Goal: Navigation & Orientation: Understand site structure

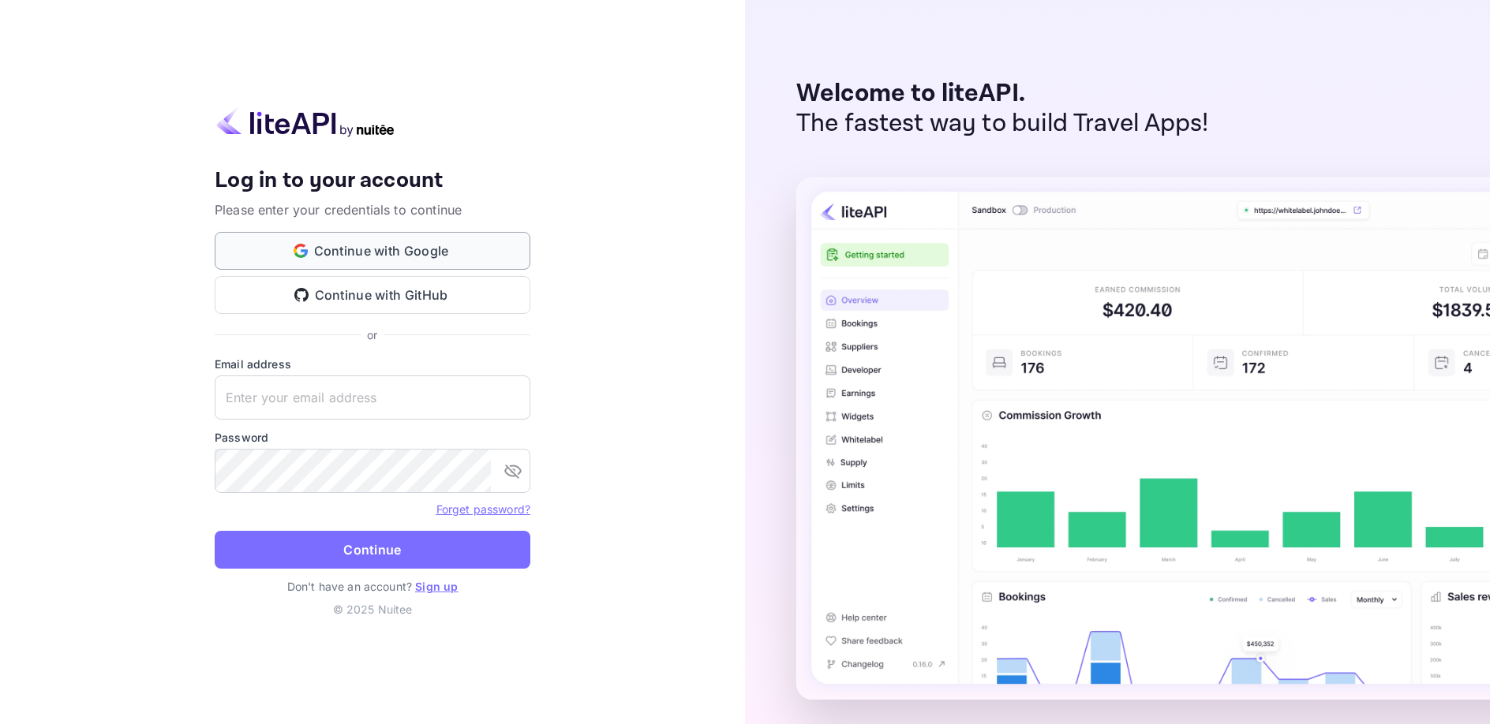
click at [401, 254] on button "Continue with Google" at bounding box center [373, 251] width 316 height 38
click at [377, 249] on button "Continue with Google" at bounding box center [373, 251] width 316 height 38
click at [403, 242] on button "Continue with Google" at bounding box center [373, 251] width 316 height 38
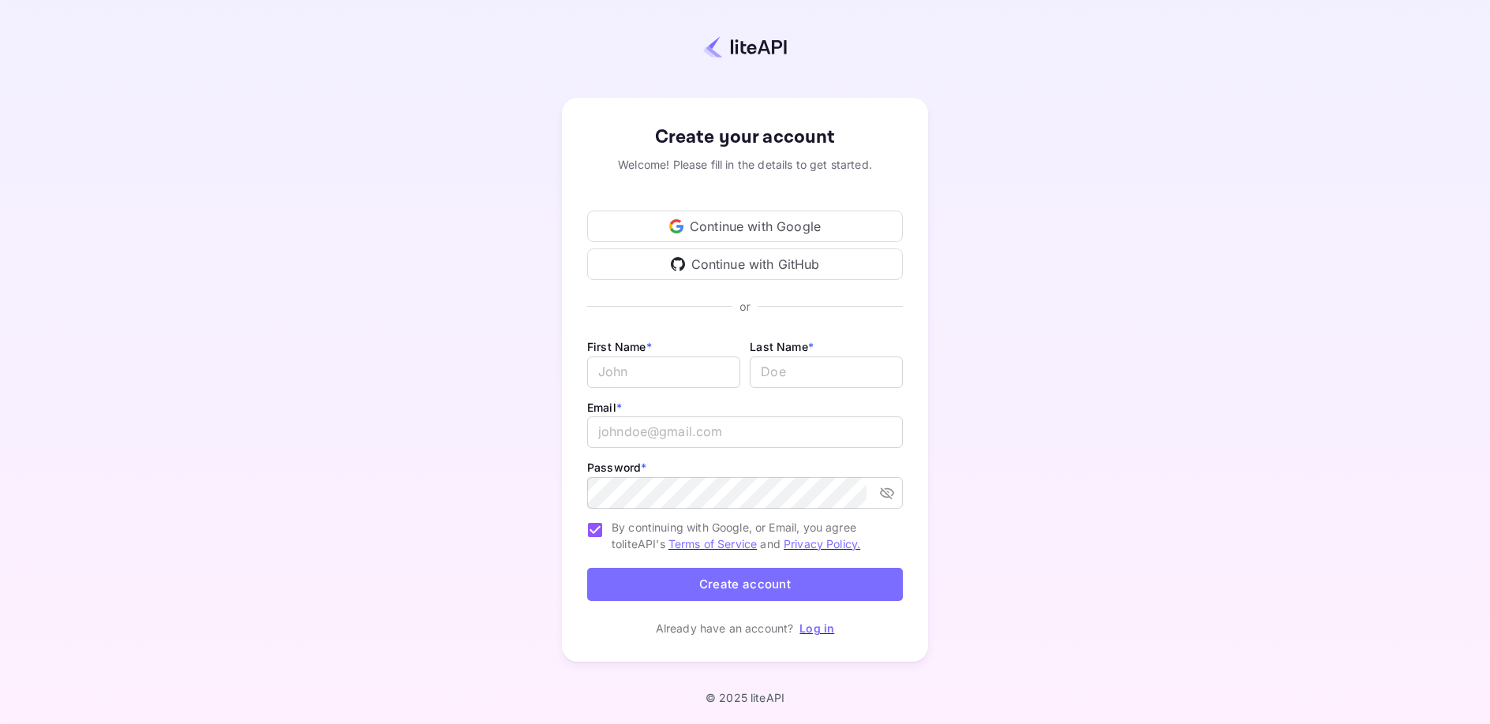
click at [785, 219] on div "Continue with Google" at bounding box center [745, 227] width 316 height 32
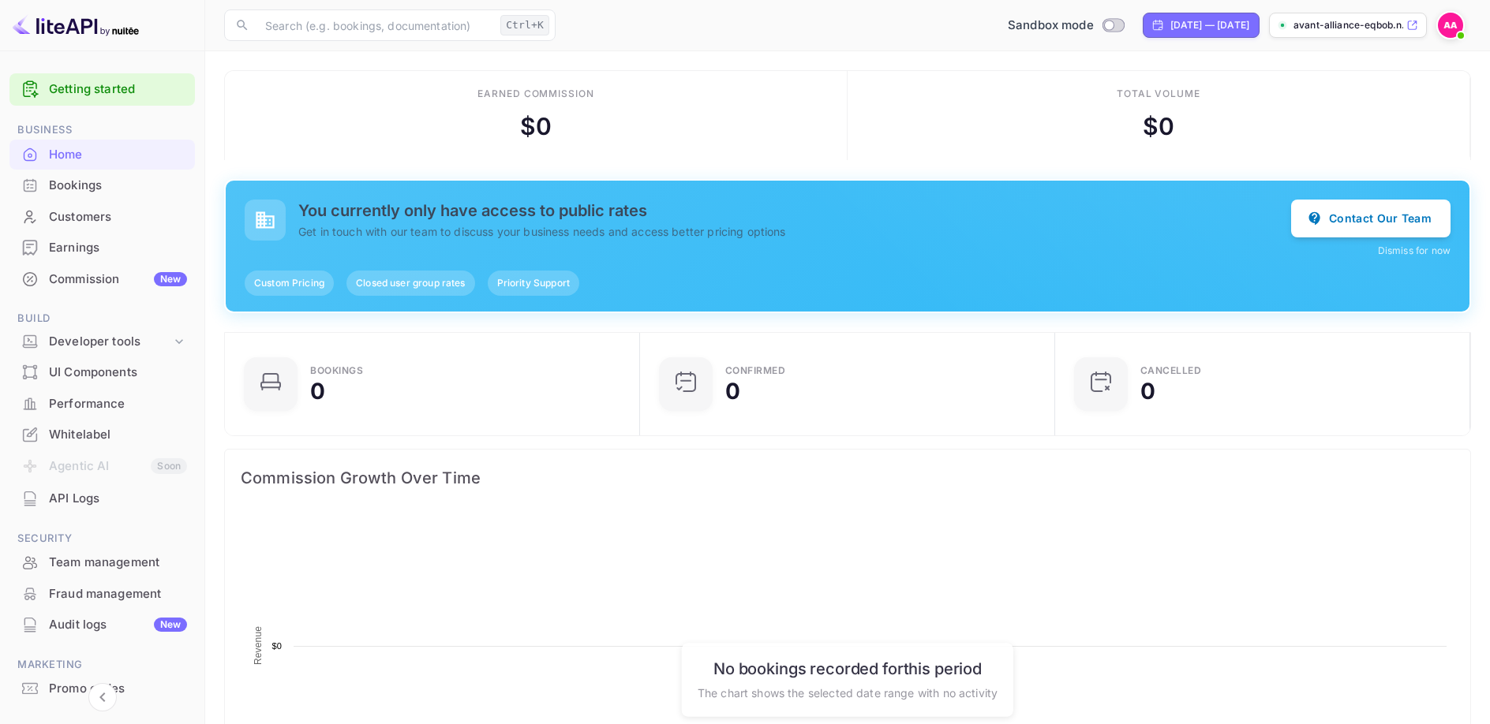
scroll to position [1, 1]
click at [1451, 23] on img at bounding box center [1450, 25] width 25 height 25
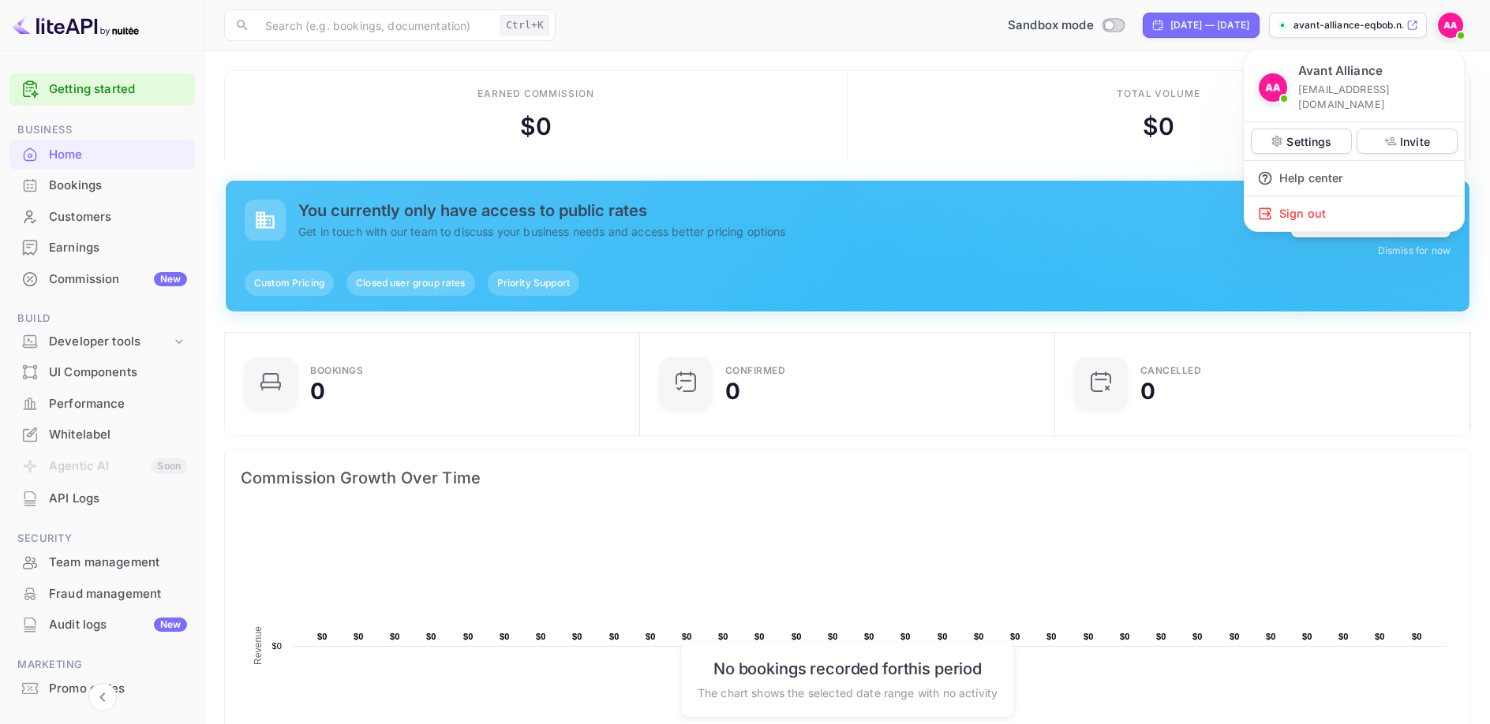
click at [956, 131] on div at bounding box center [745, 362] width 1490 height 724
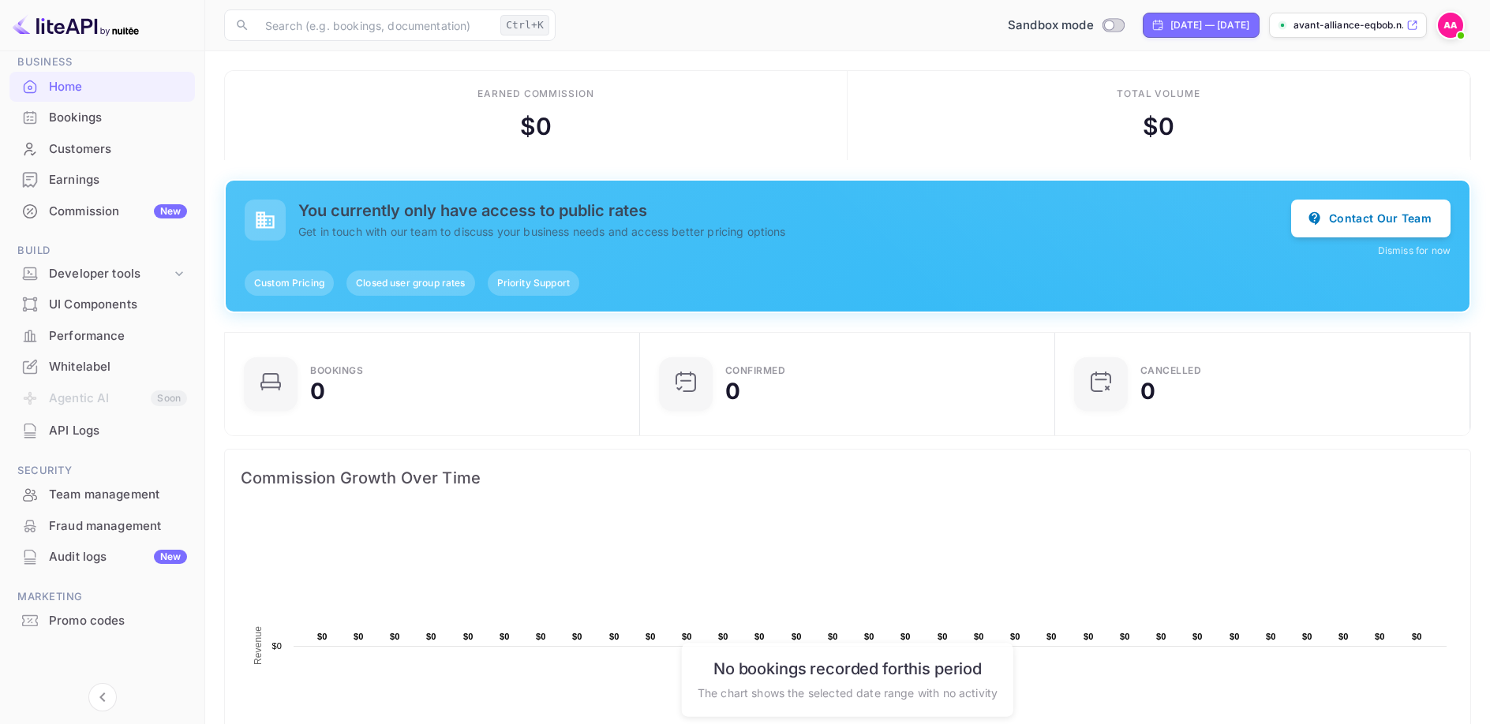
scroll to position [0, 0]
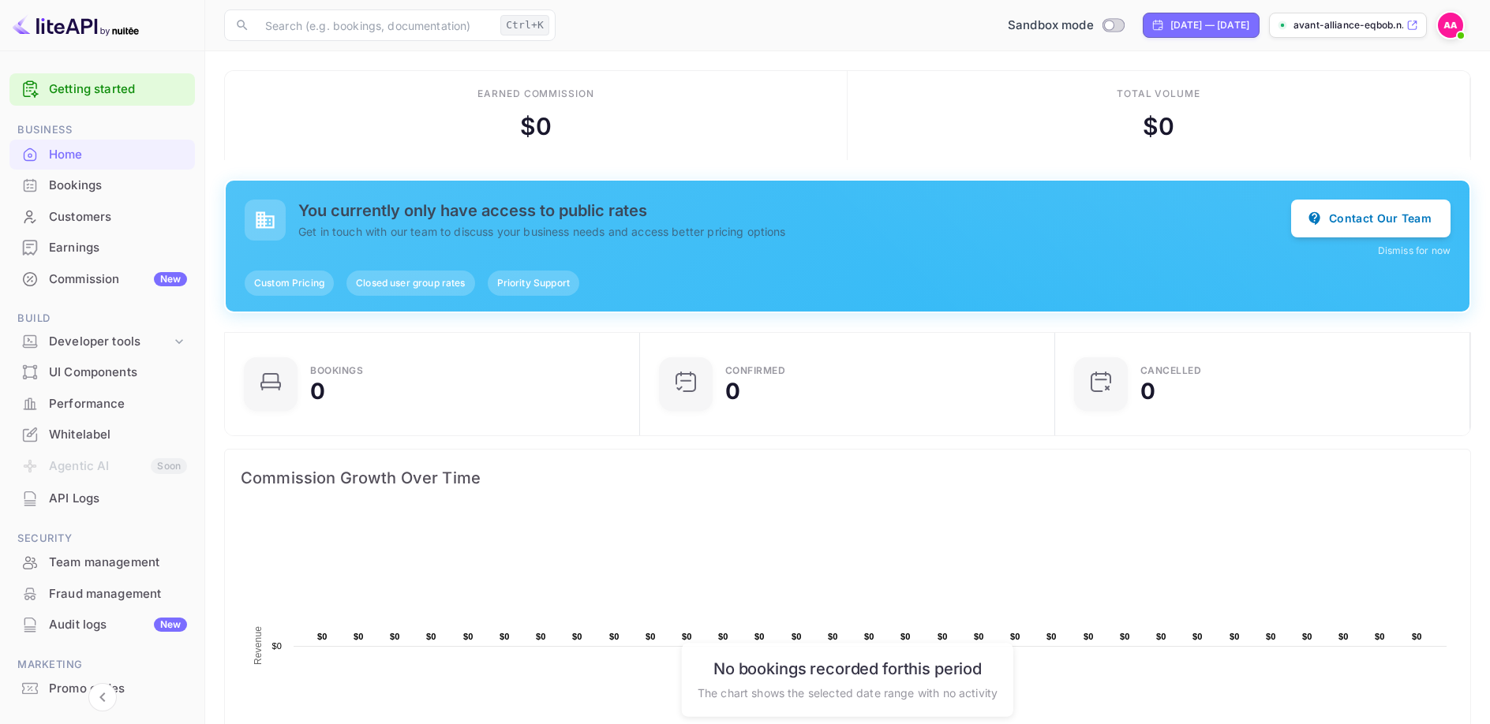
click at [1446, 23] on img at bounding box center [1450, 25] width 25 height 25
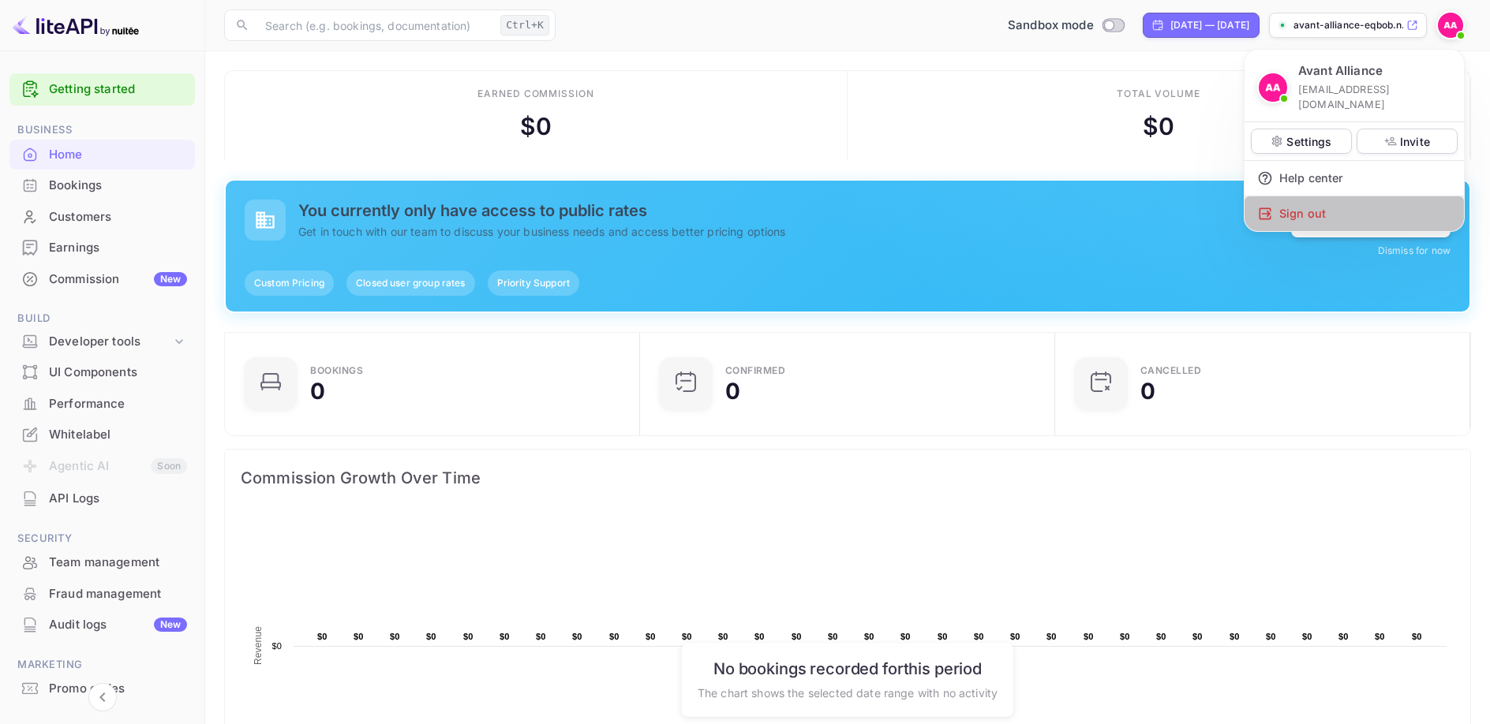
click at [1297, 204] on div "Sign out" at bounding box center [1353, 213] width 219 height 35
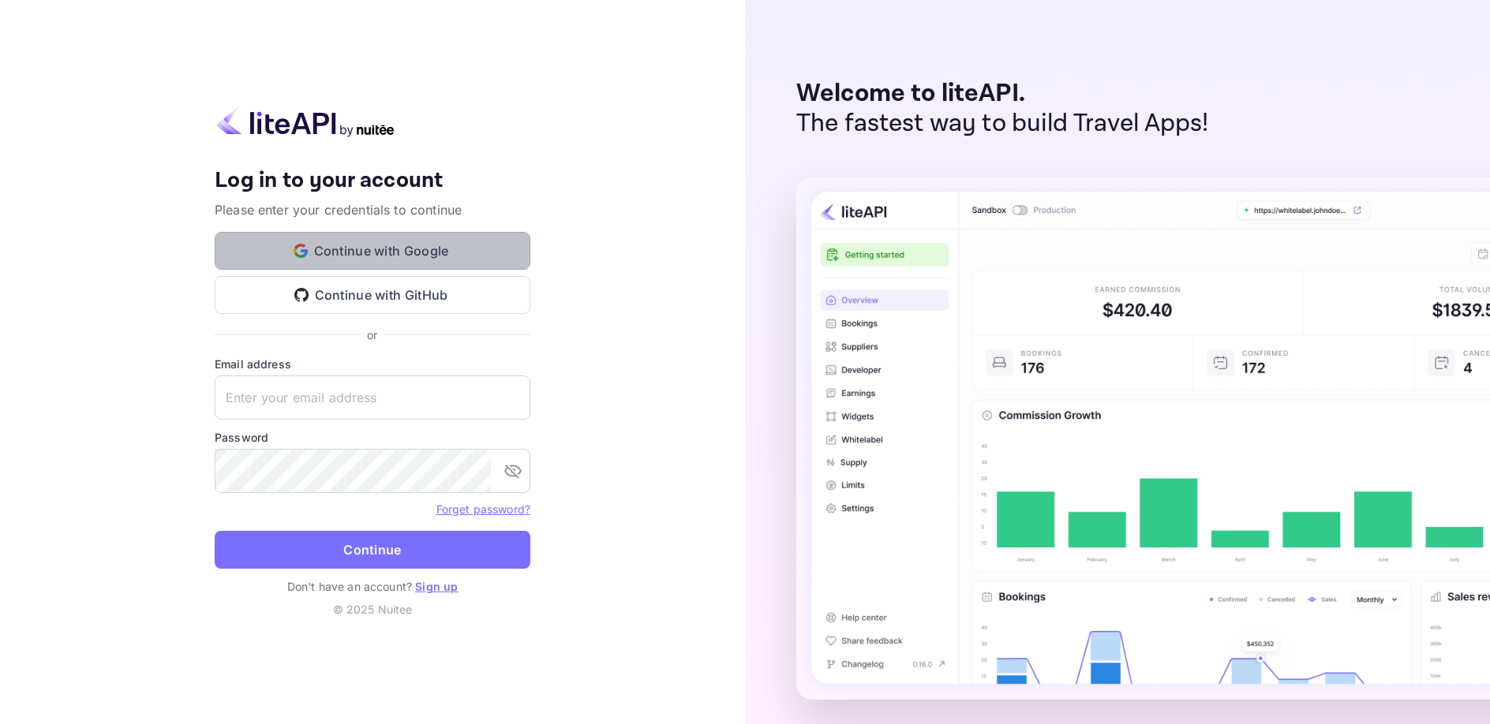
click at [423, 255] on button "Continue with Google" at bounding box center [373, 251] width 316 height 38
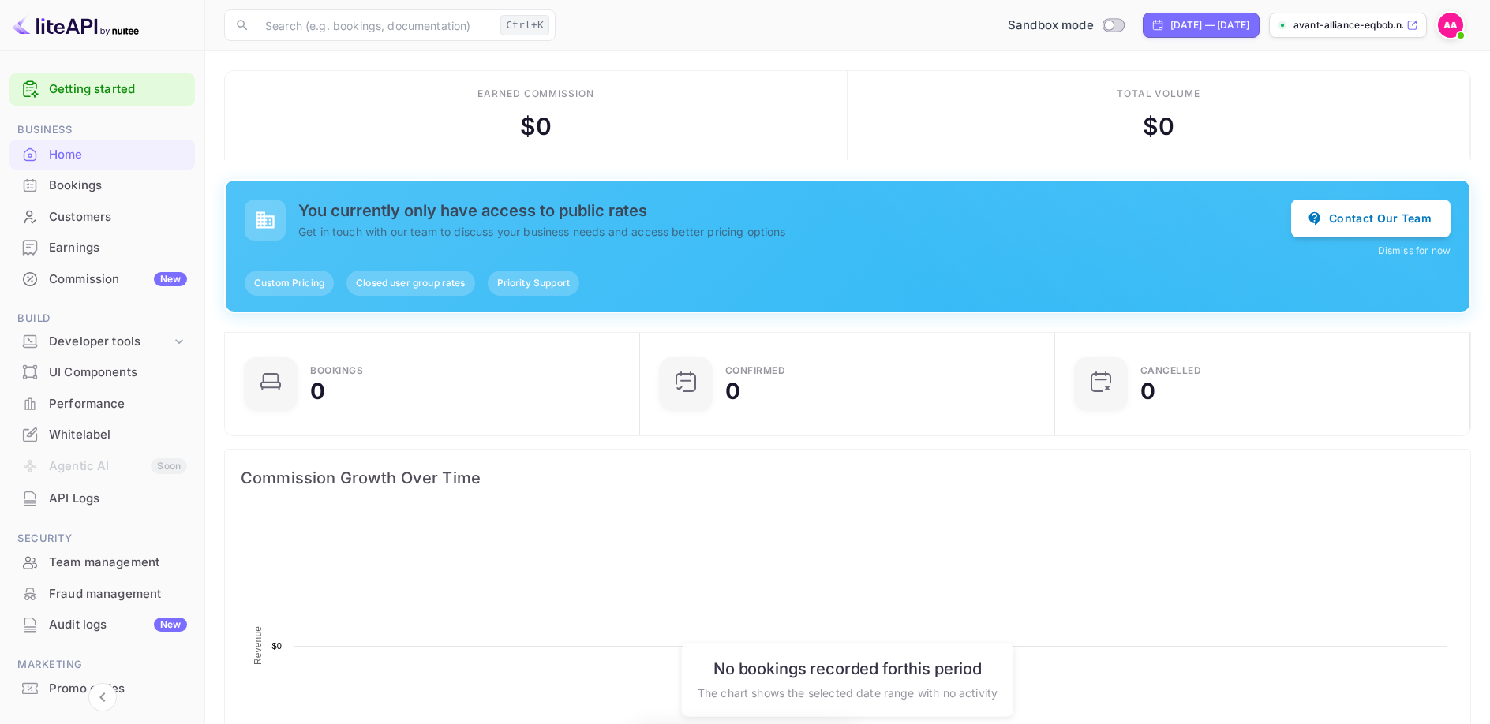
scroll to position [256, 406]
click at [286, 287] on span "Custom Pricing" at bounding box center [289, 283] width 89 height 14
click at [1044, 293] on div "Custom Pricing Closed user group rates Priority Support" at bounding box center [848, 283] width 1206 height 25
drag, startPoint x: 1419, startPoint y: 249, endPoint x: 1244, endPoint y: 271, distance: 175.7
click at [1415, 250] on button "Dismiss for now" at bounding box center [1414, 251] width 73 height 14
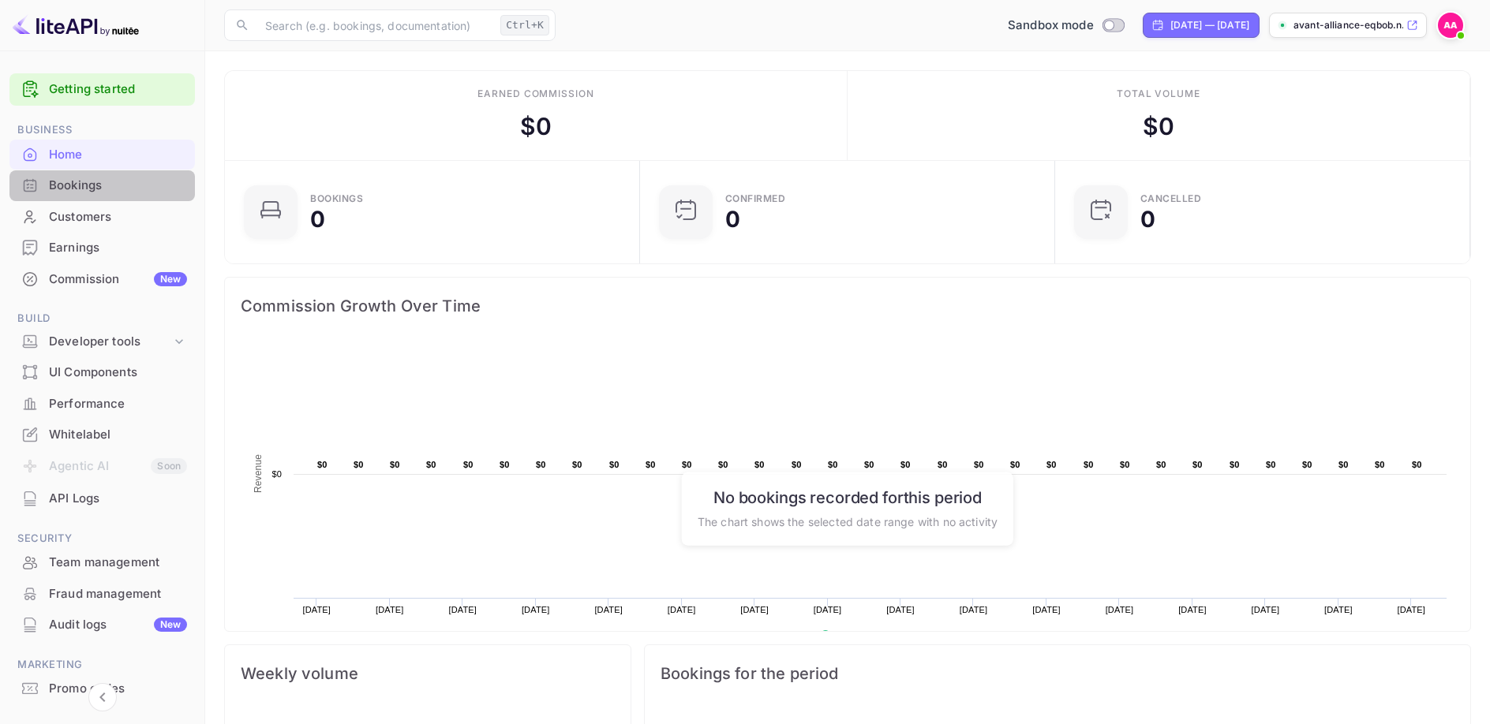
click at [65, 184] on div "Bookings" at bounding box center [118, 186] width 138 height 18
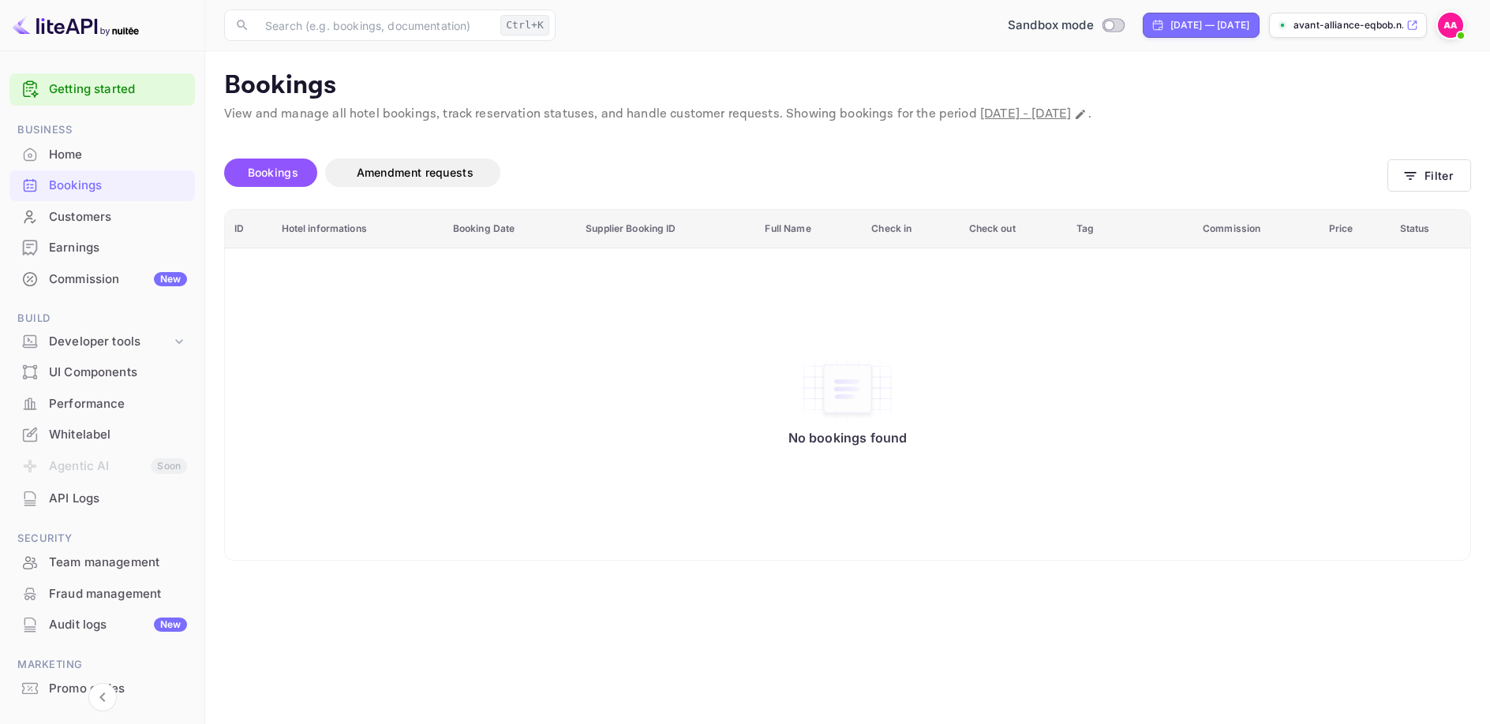
click at [113, 376] on div "UI Components" at bounding box center [118, 373] width 138 height 18
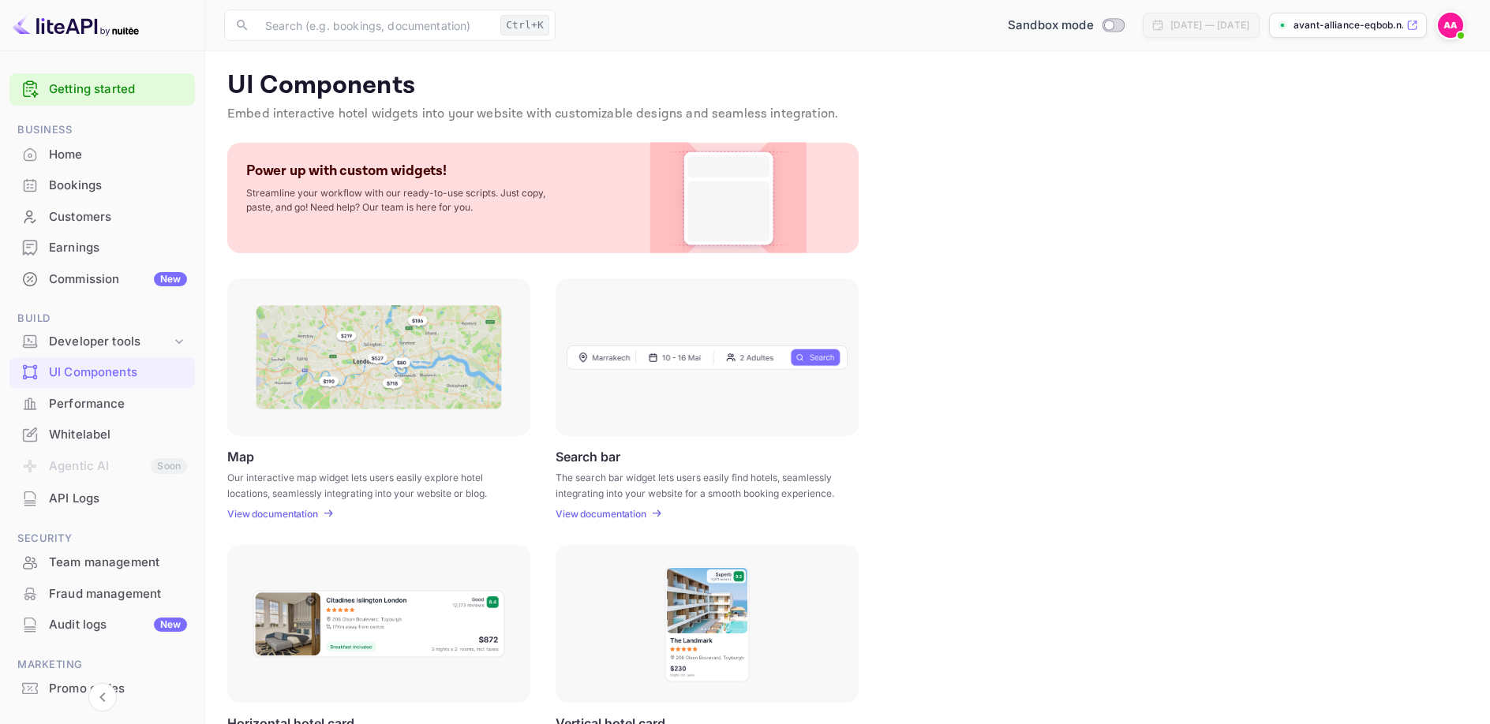
click at [104, 410] on div "Performance" at bounding box center [118, 404] width 138 height 18
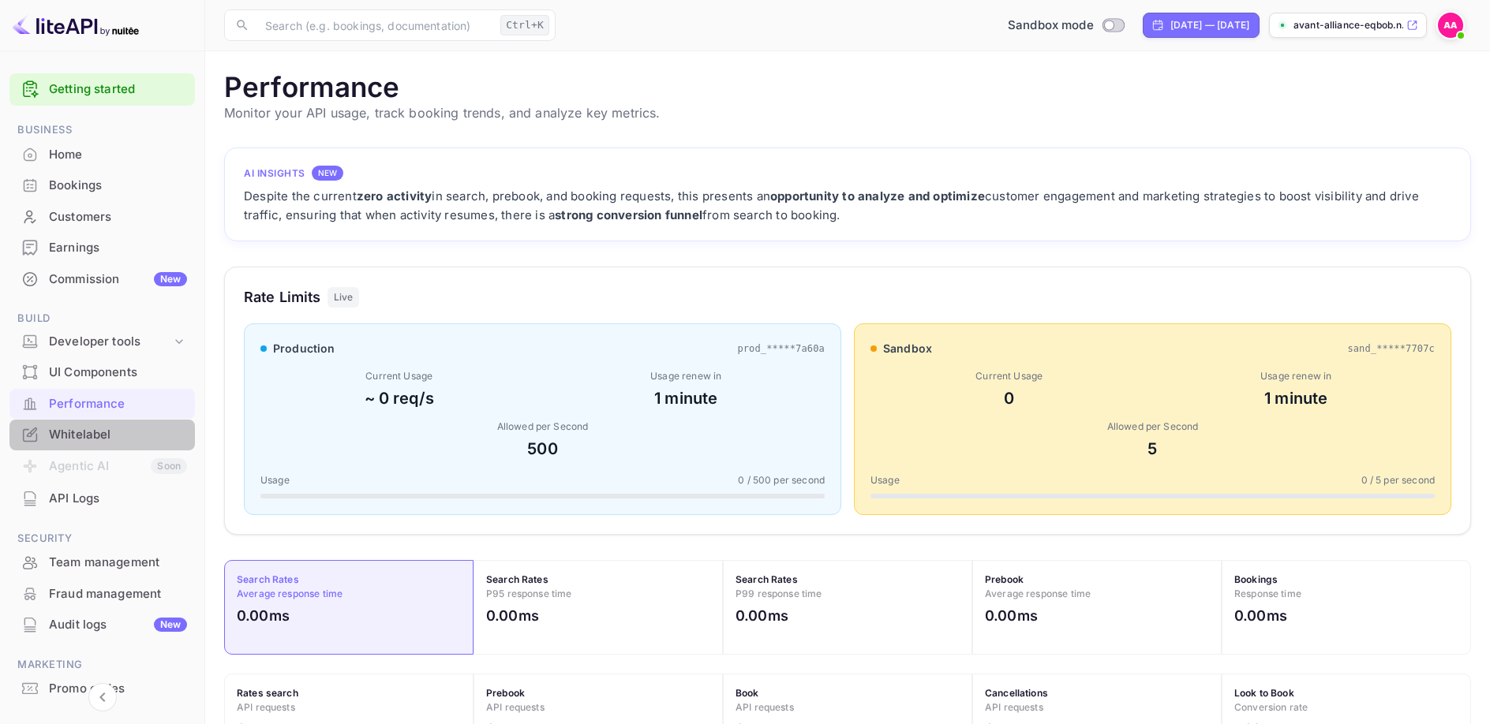
click at [80, 436] on div "Whitelabel" at bounding box center [118, 435] width 138 height 18
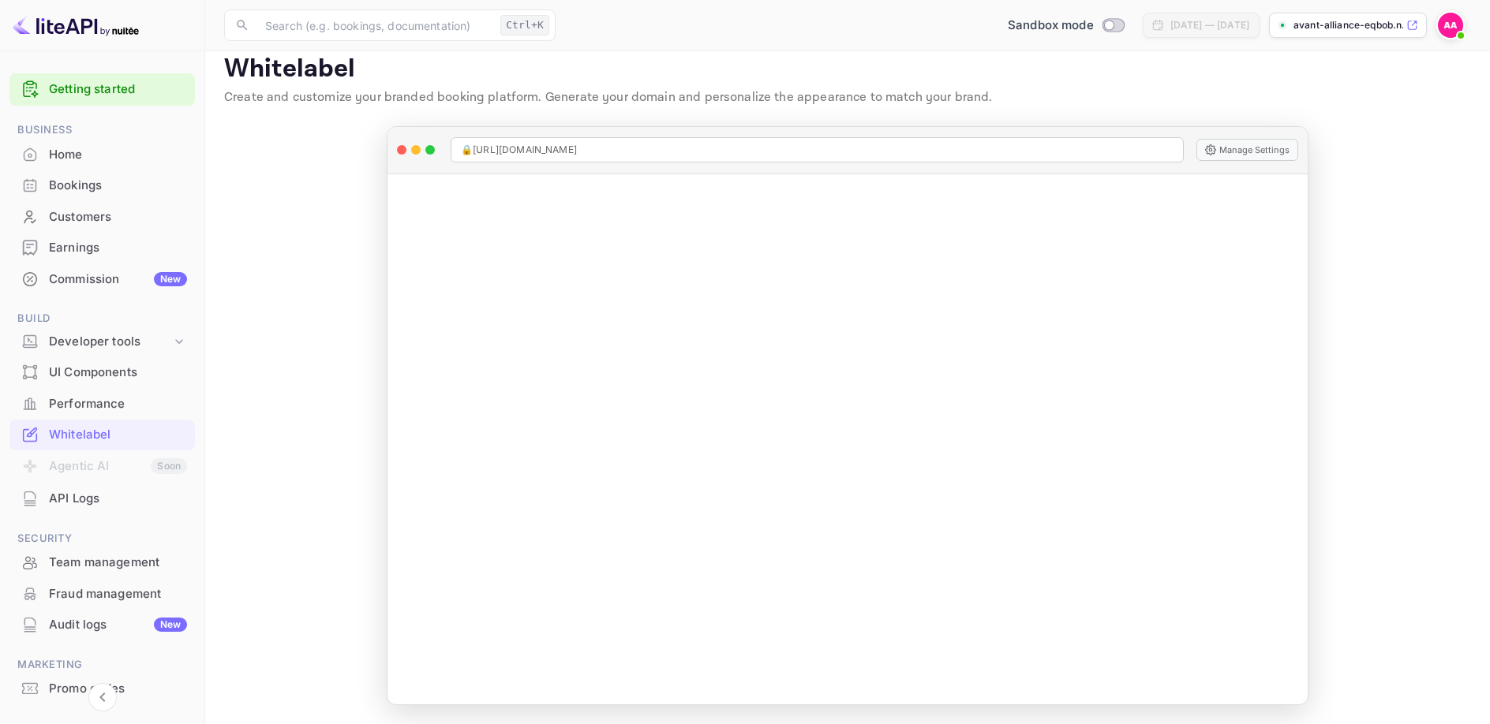
scroll to position [68, 0]
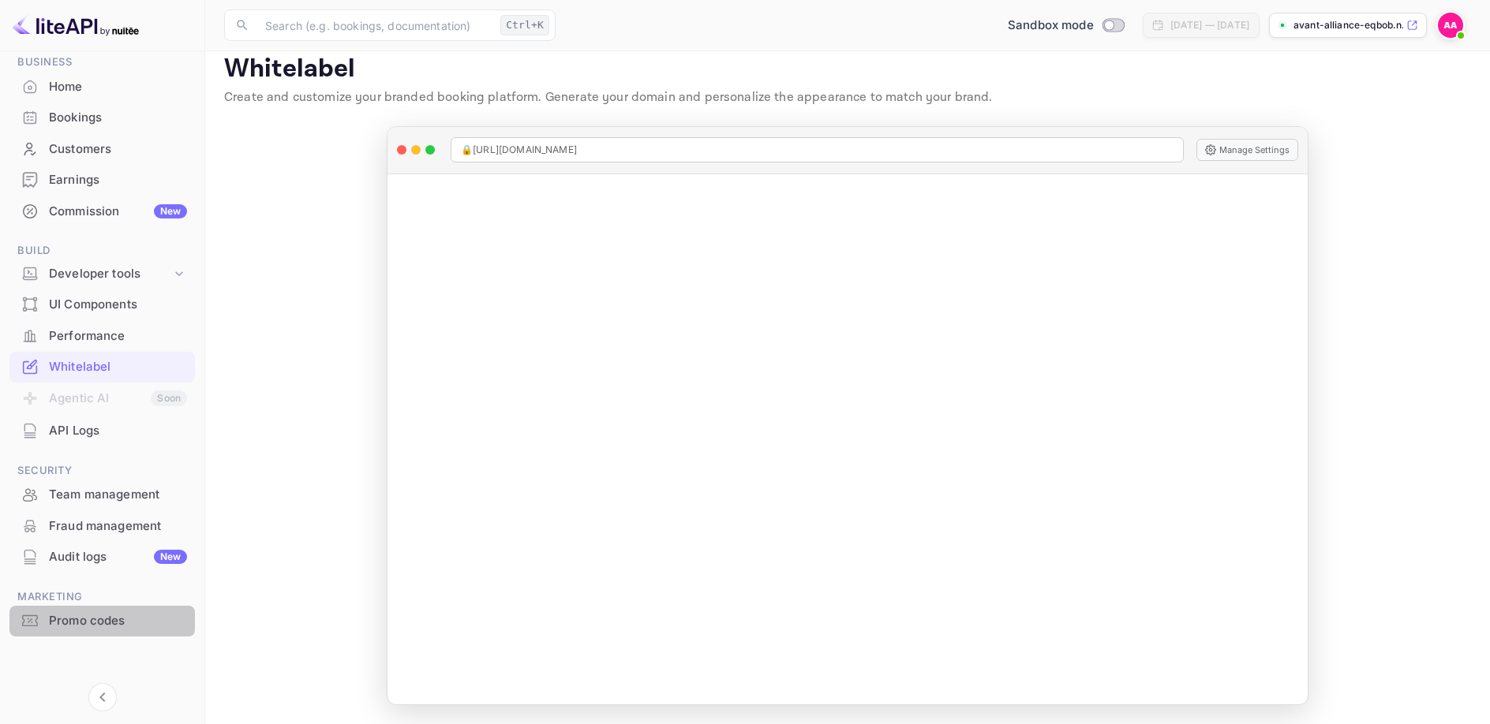
click at [65, 623] on div "Promo codes" at bounding box center [118, 621] width 138 height 18
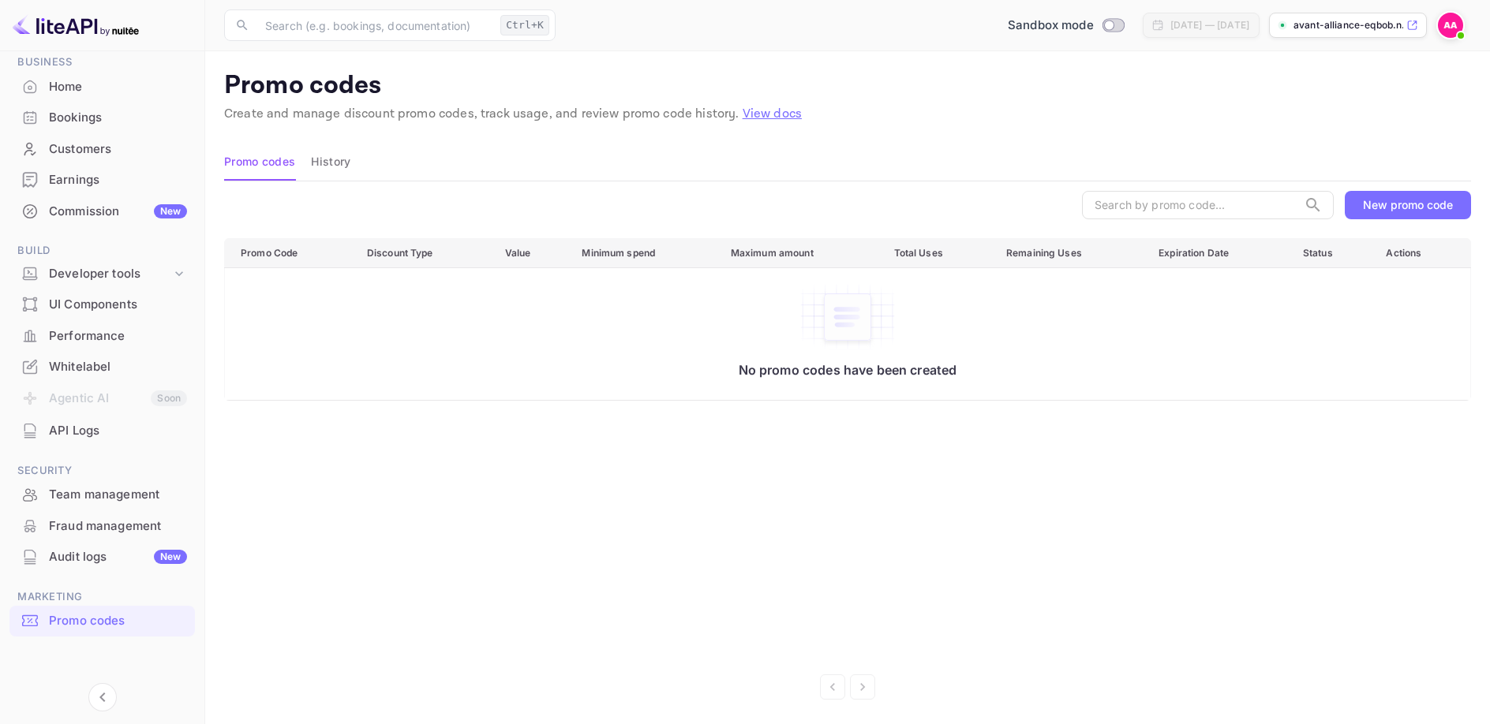
click at [76, 91] on div "Home" at bounding box center [118, 87] width 138 height 18
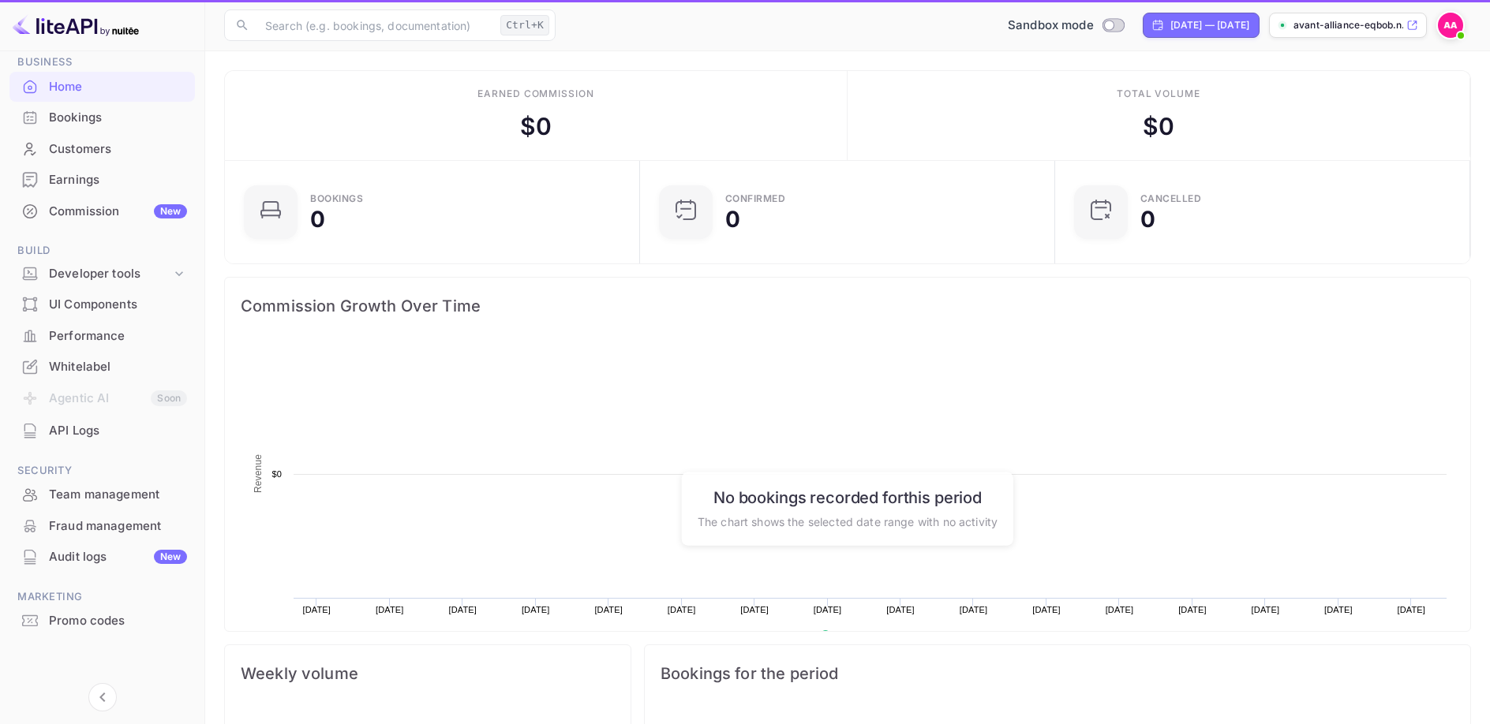
scroll to position [1, 1]
